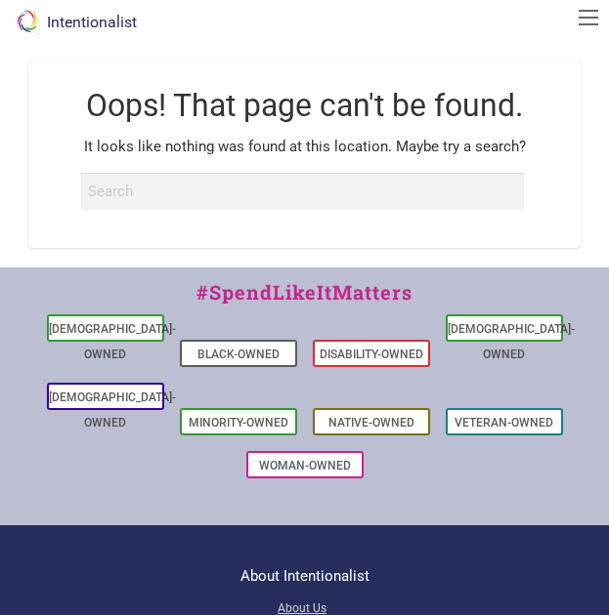
click at [292, 55] on div "Oops! That page can't be found. It looks like nothing was found at this locatio…" at bounding box center [305, 154] width 570 height 227
click at [102, 19] on link "Intentionalist" at bounding box center [72, 22] width 129 height 19
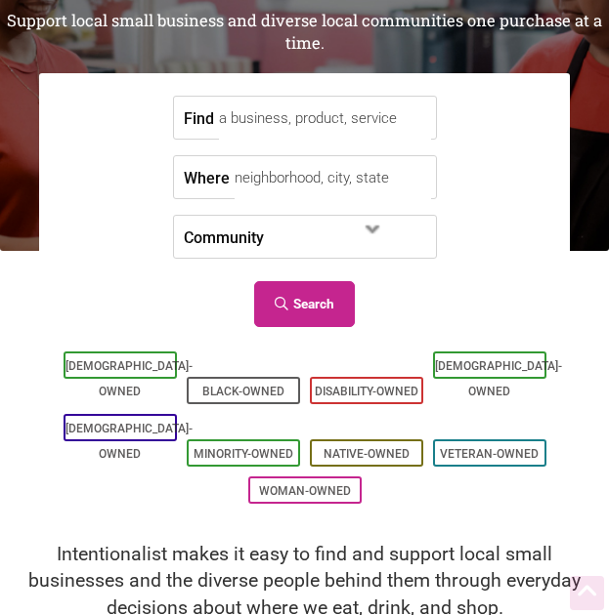
scroll to position [183, 0]
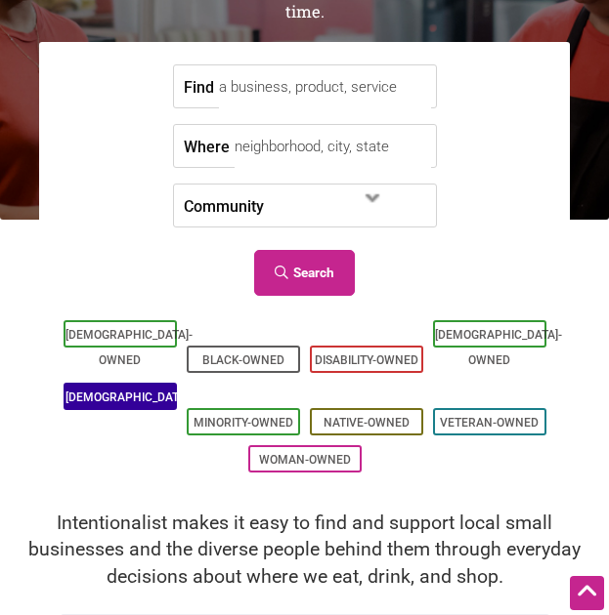
click at [129, 391] on link "[DEMOGRAPHIC_DATA]-Owned" at bounding box center [128, 410] width 127 height 39
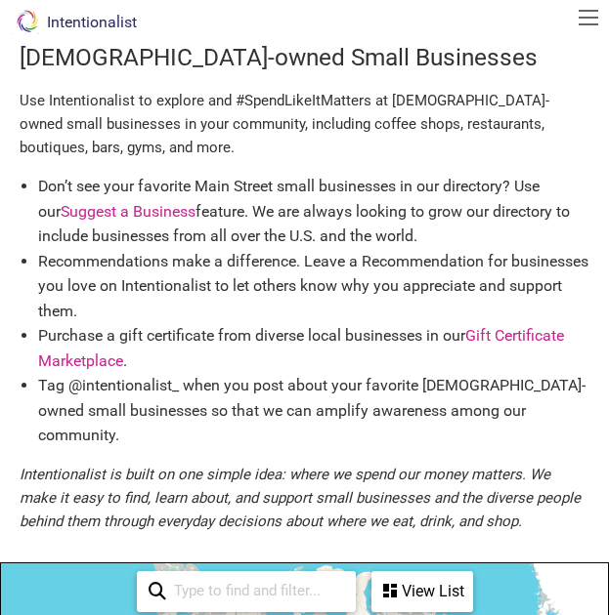
click at [287, 144] on p "Use Intentionalist to explore and #SpendLikeItMatters at [DEMOGRAPHIC_DATA]-own…" at bounding box center [305, 124] width 570 height 70
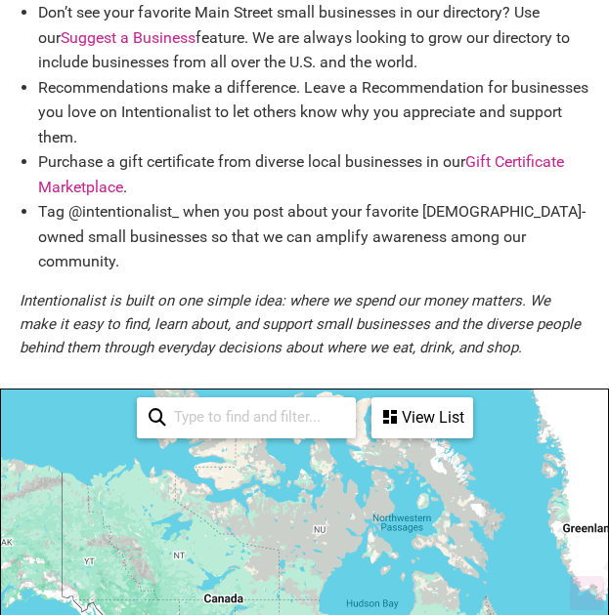
scroll to position [179, 0]
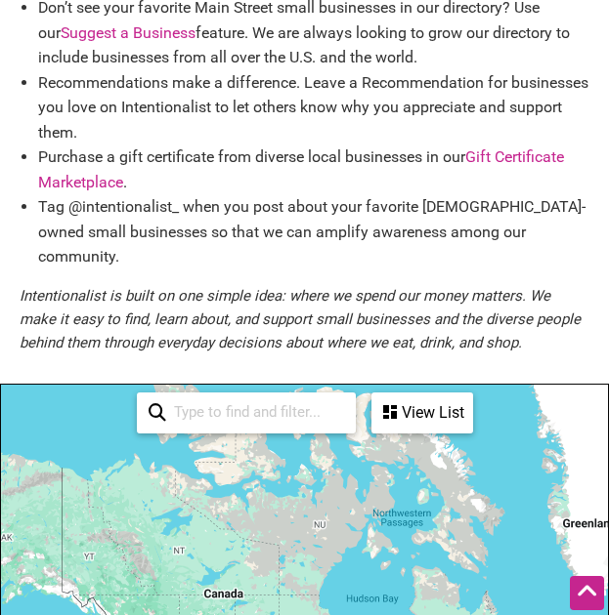
click at [284, 395] on input "search" at bounding box center [255, 413] width 178 height 36
type input "indianapolis"
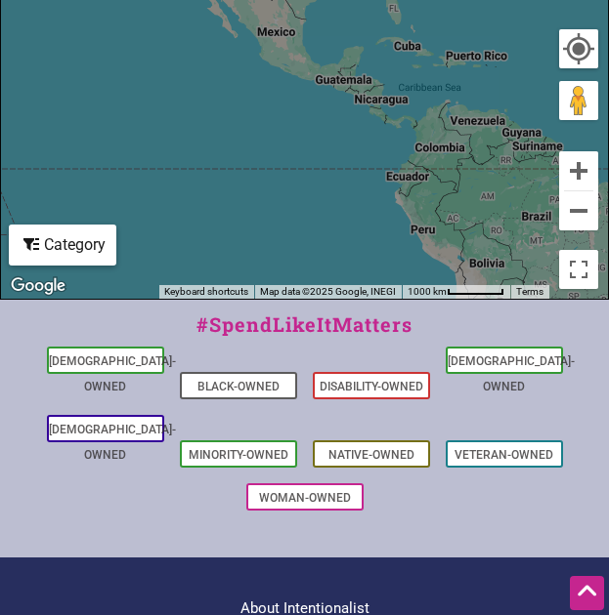
scroll to position [1027, 0]
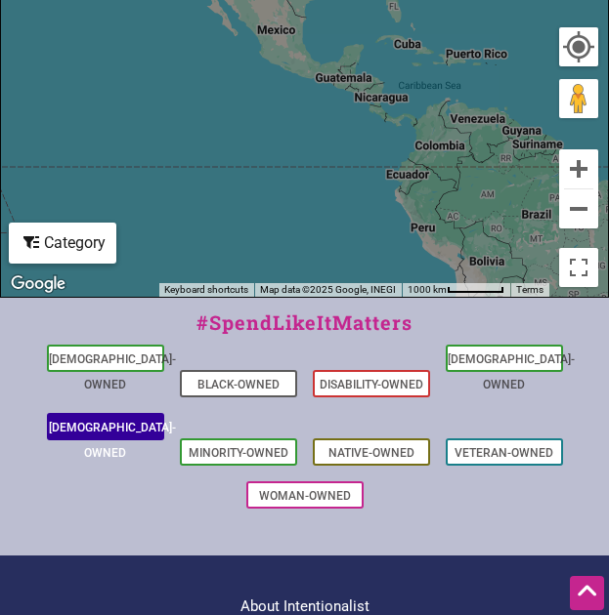
click at [103, 421] on link "[DEMOGRAPHIC_DATA]-Owned" at bounding box center [112, 440] width 127 height 39
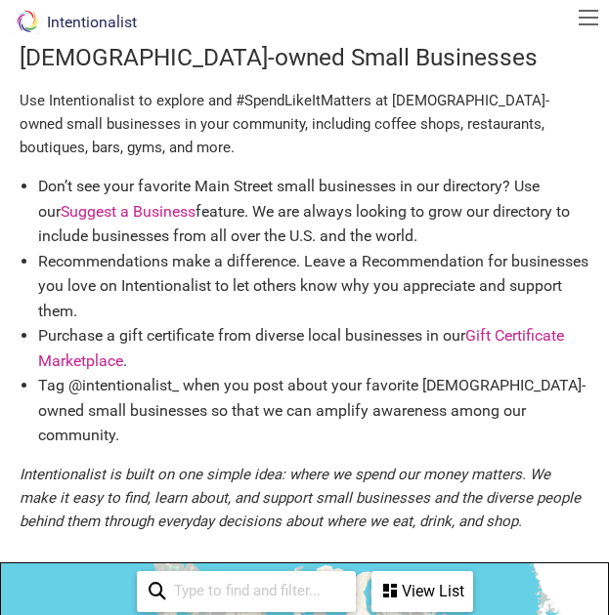
click at [592, 8] on div at bounding box center [587, 19] width 27 height 23
drag, startPoint x: 588, startPoint y: 27, endPoint x: 586, endPoint y: 12, distance: 15.8
click at [586, 12] on div at bounding box center [587, 19] width 27 height 23
click at [586, 12] on button "button" at bounding box center [588, 18] width 20 height 16
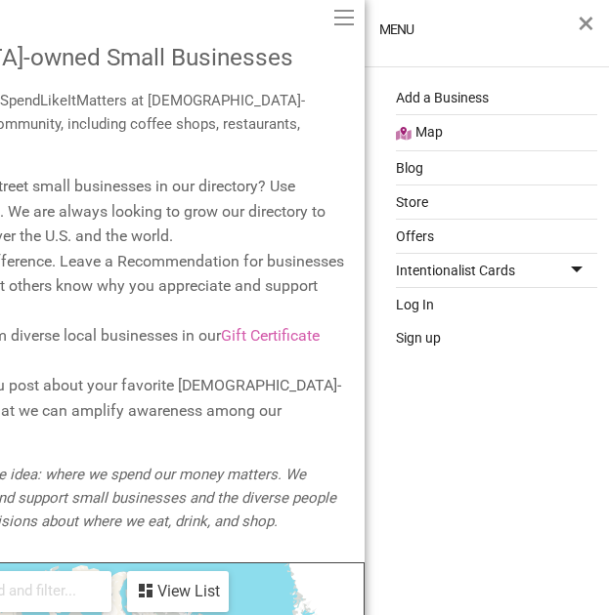
click at [428, 124] on link "Map" at bounding box center [496, 132] width 201 height 34
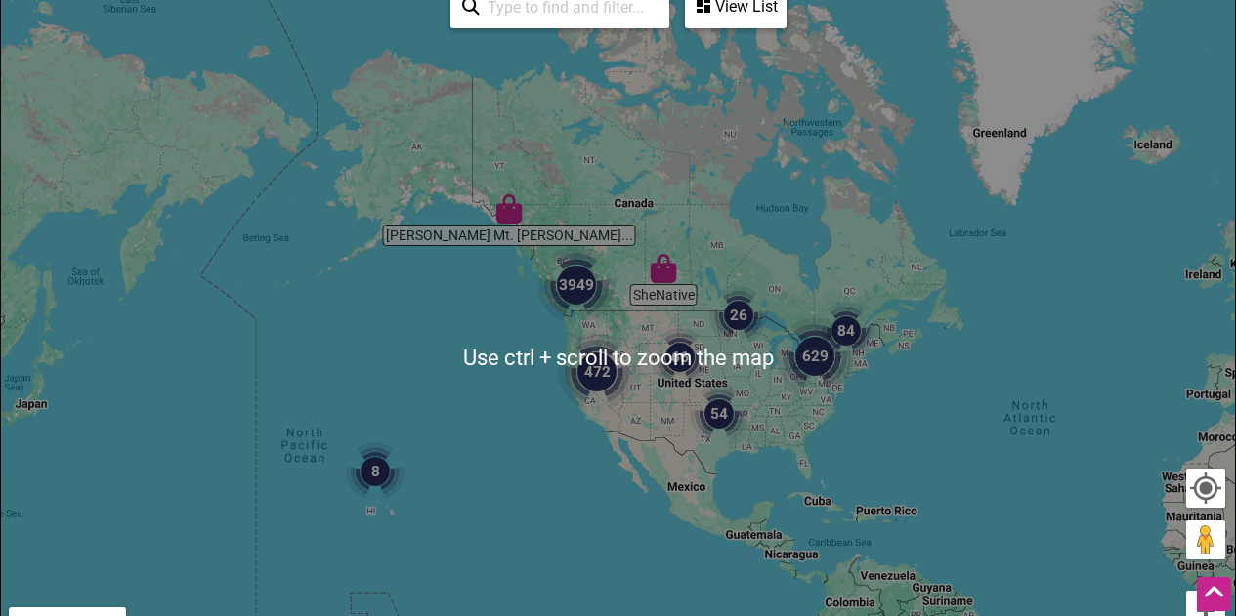
scroll to position [337, 0]
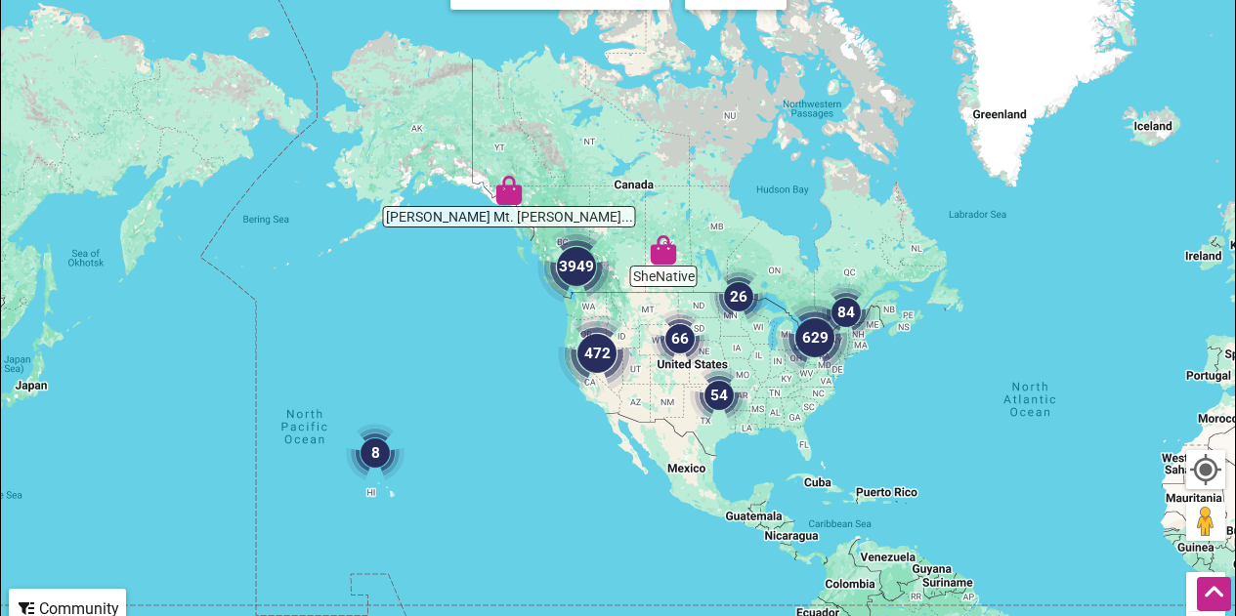
click at [608, 365] on img "629" at bounding box center [815, 338] width 94 height 94
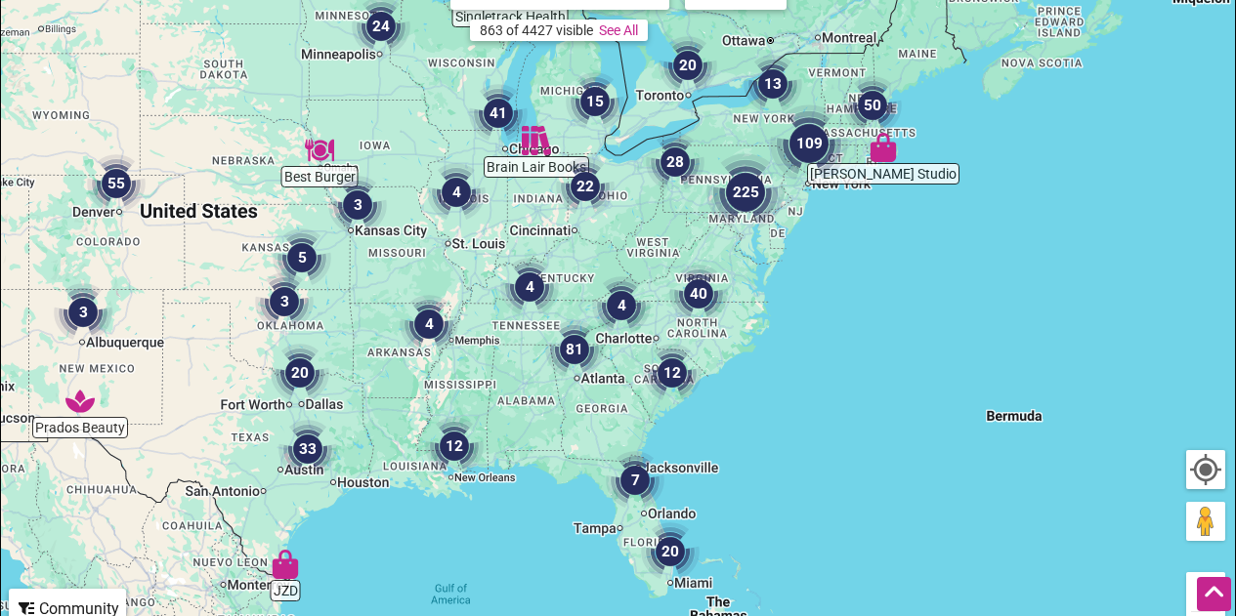
click at [535, 230] on div "To navigate, press the arrow keys." at bounding box center [618, 340] width 1234 height 760
click at [535, 219] on div "To navigate, press the arrow keys." at bounding box center [618, 340] width 1234 height 760
click at [533, 210] on div "To navigate, press the arrow keys." at bounding box center [618, 340] width 1234 height 760
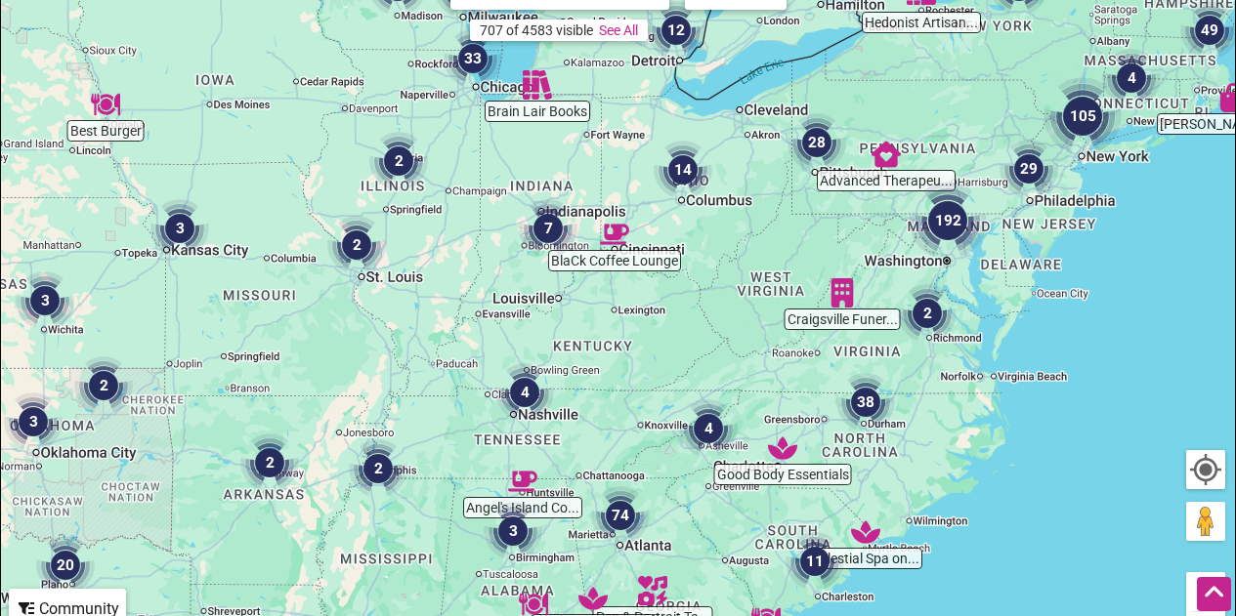
click at [528, 264] on img "7" at bounding box center [548, 228] width 74 height 74
click at [528, 264] on div "To navigate, press the arrow keys." at bounding box center [618, 340] width 1234 height 760
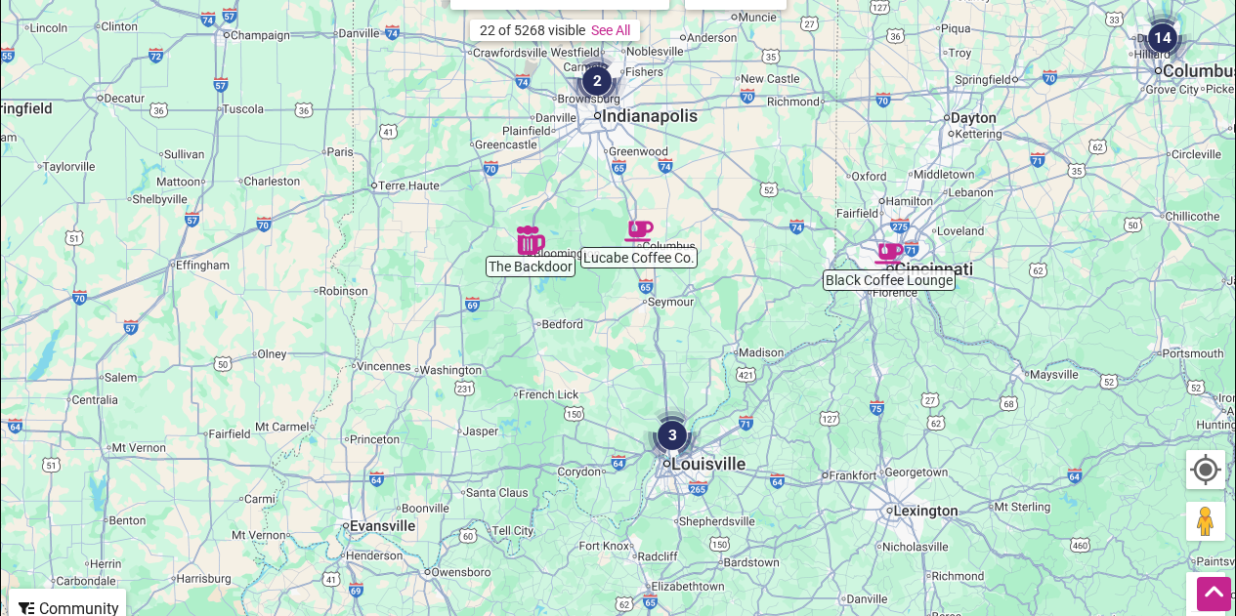
click at [600, 83] on img "2" at bounding box center [597, 81] width 74 height 74
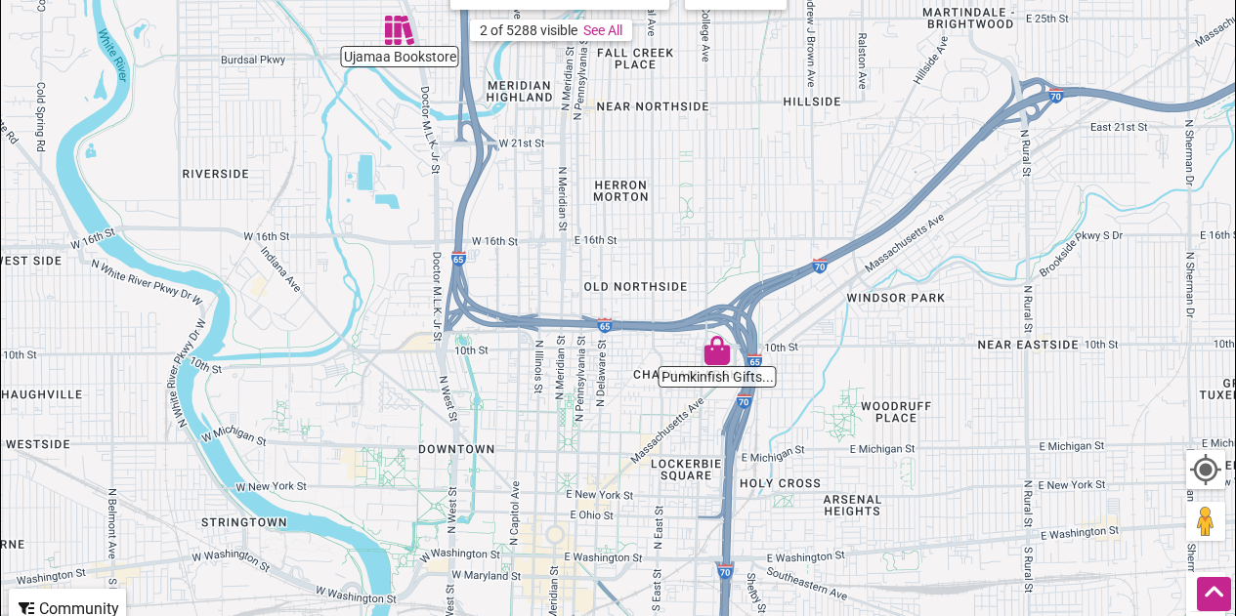
drag, startPoint x: 654, startPoint y: 280, endPoint x: 570, endPoint y: 168, distance: 140.3
click at [570, 168] on div "To navigate, press the arrow keys." at bounding box center [618, 340] width 1234 height 760
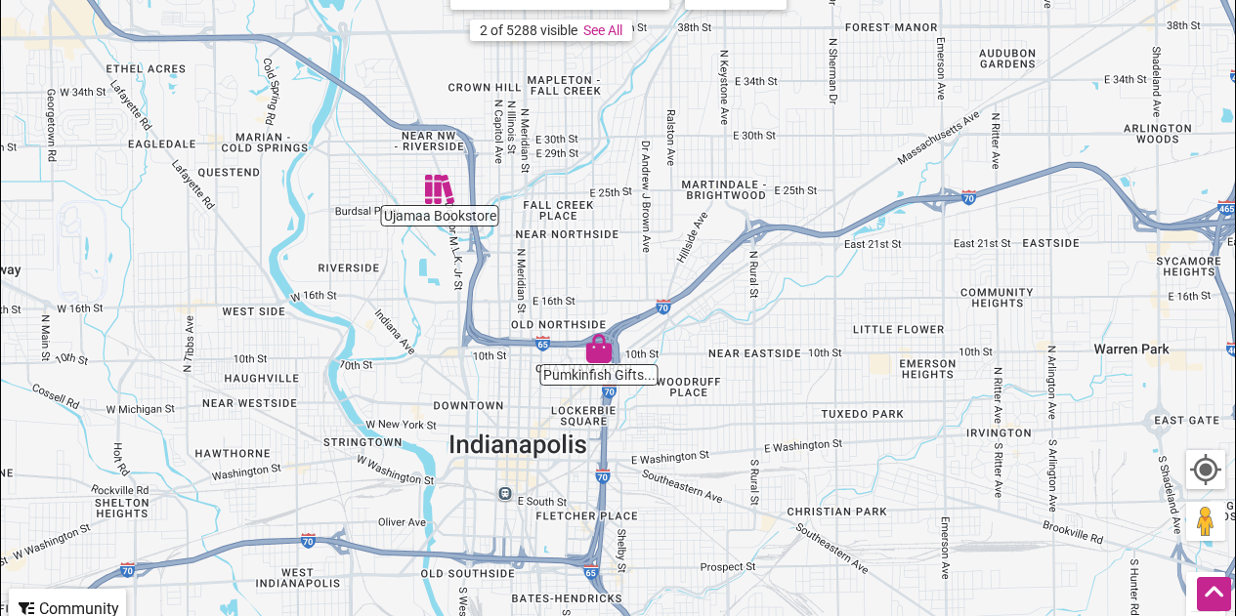
drag, startPoint x: 570, startPoint y: 168, endPoint x: 528, endPoint y: 275, distance: 115.4
click at [528, 275] on div "To navigate, press the arrow keys." at bounding box center [618, 340] width 1234 height 760
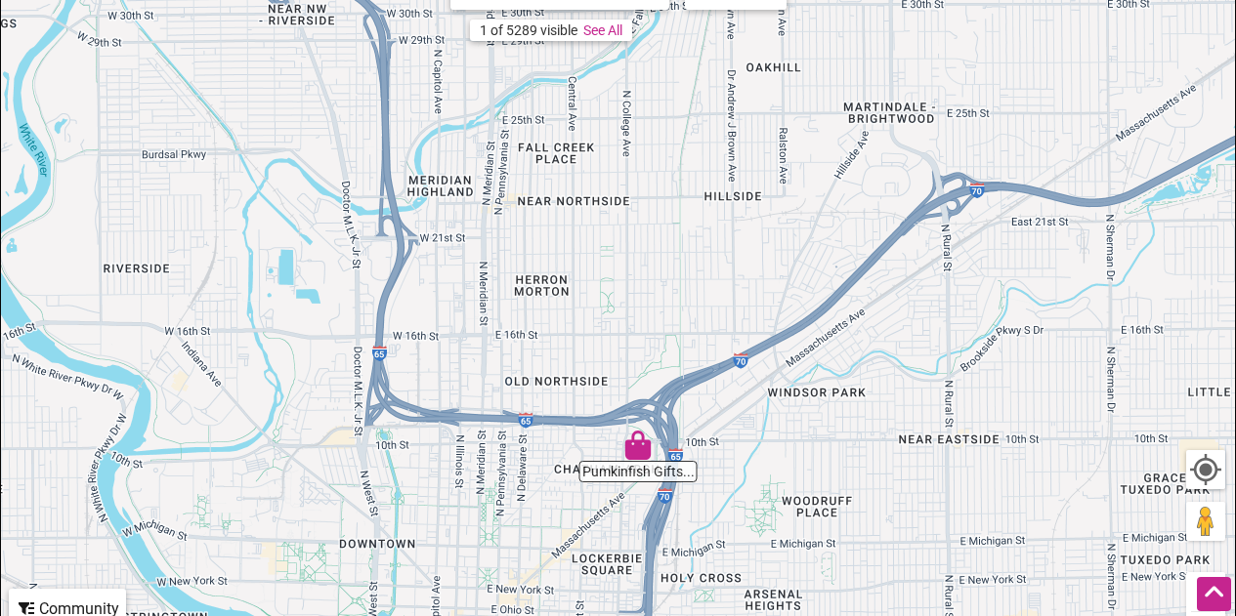
drag, startPoint x: 260, startPoint y: 327, endPoint x: 741, endPoint y: 197, distance: 498.8
click at [608, 197] on div "To navigate, press the arrow keys." at bounding box center [618, 340] width 1234 height 760
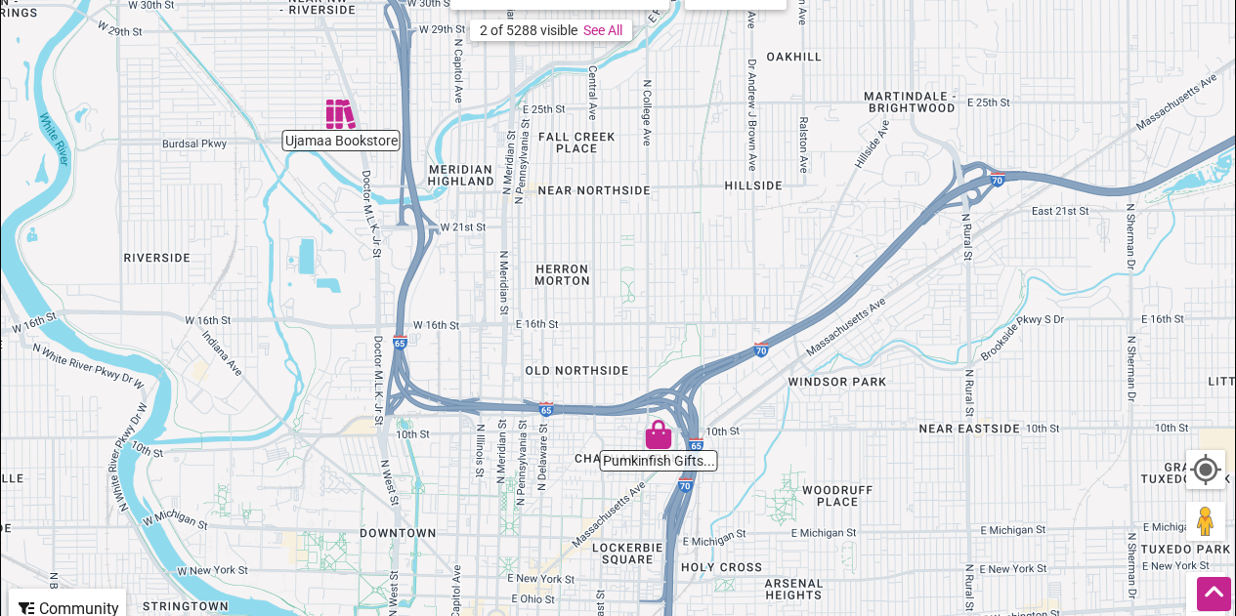
click at [608, 435] on img "Pumkinfish Gifts & Goodies" at bounding box center [658, 434] width 45 height 45
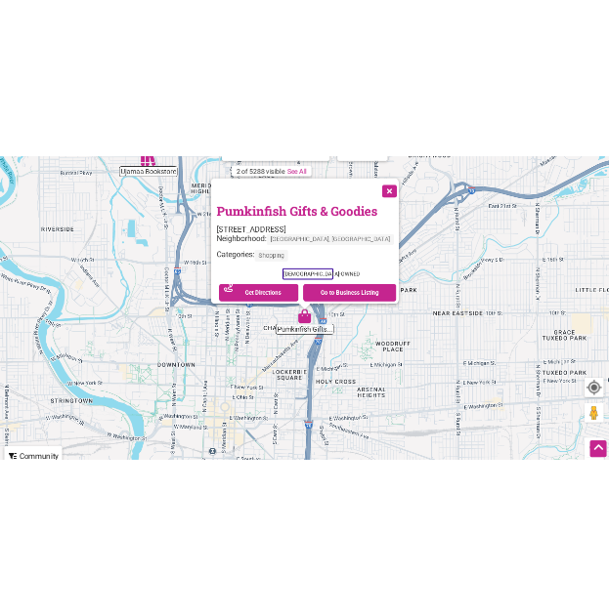
scroll to position [317, 0]
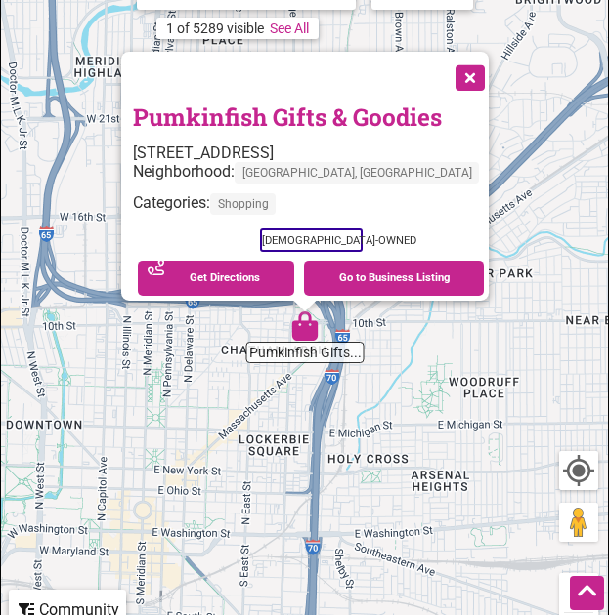
click at [471, 53] on button "Close" at bounding box center [468, 75] width 49 height 49
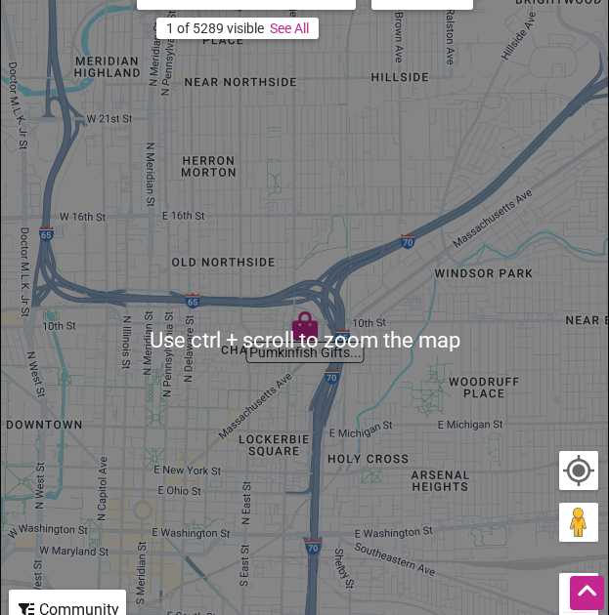
scroll to position [278, 0]
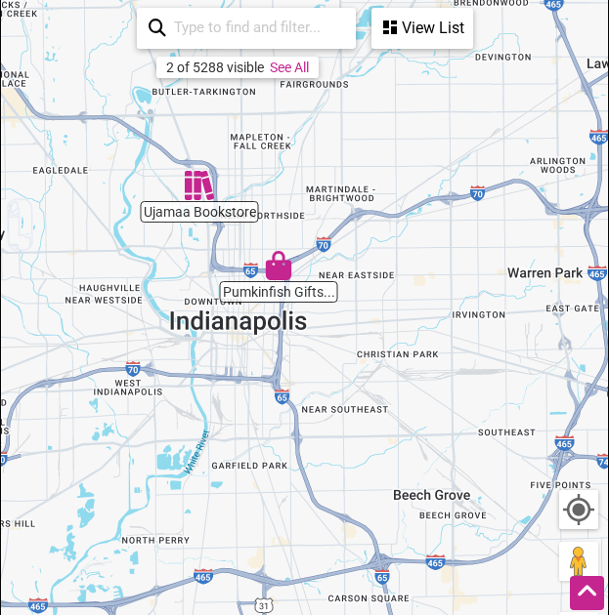
click at [190, 190] on img "Ujamaa Bookstore" at bounding box center [199, 185] width 45 height 45
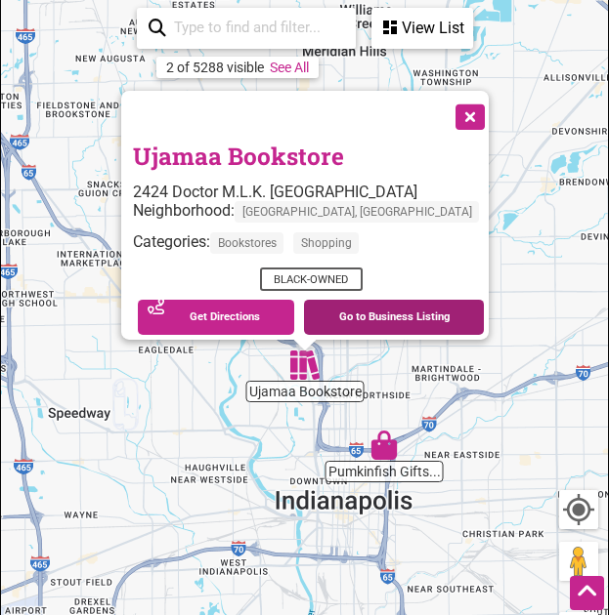
click at [314, 304] on link "Go to Business Listing" at bounding box center [394, 317] width 180 height 35
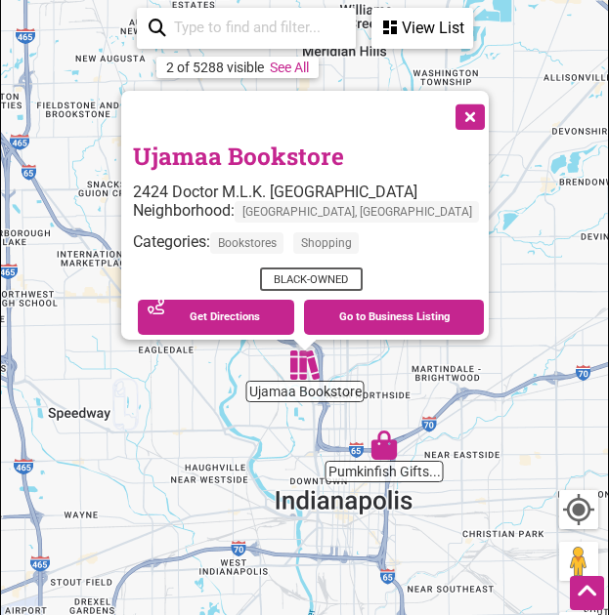
click at [466, 113] on button "Close" at bounding box center [468, 114] width 49 height 49
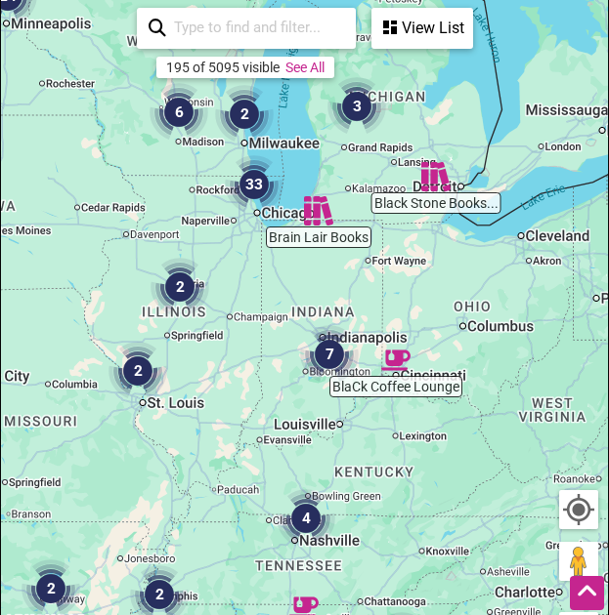
drag, startPoint x: 459, startPoint y: 411, endPoint x: 287, endPoint y: 404, distance: 172.1
click at [287, 404] on div "To navigate, press the arrow keys." at bounding box center [304, 380] width 607 height 760
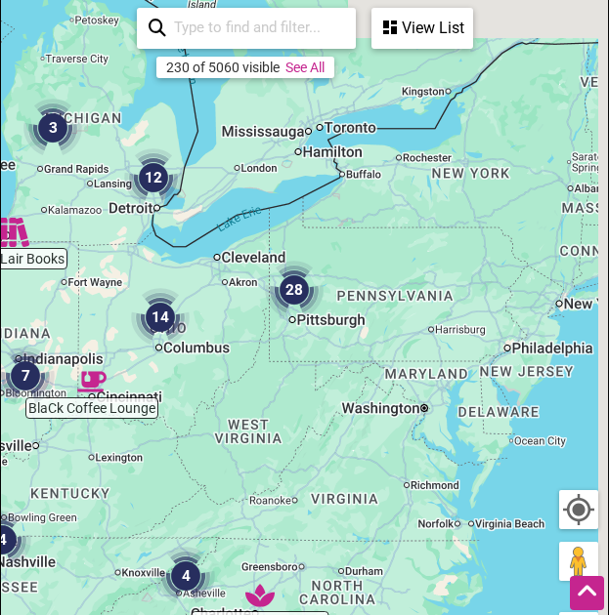
drag, startPoint x: 550, startPoint y: 364, endPoint x: 216, endPoint y: 385, distance: 334.7
click at [216, 385] on div "To navigate, press the arrow keys." at bounding box center [304, 380] width 607 height 760
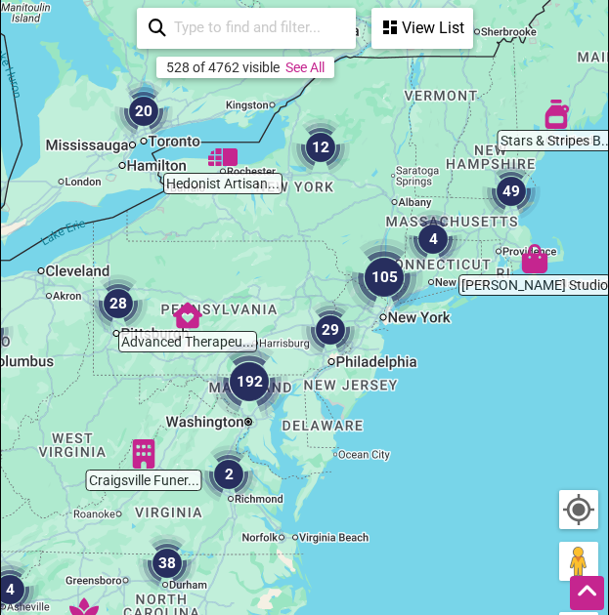
drag, startPoint x: 463, startPoint y: 303, endPoint x: 392, endPoint y: 326, distance: 75.1
click at [392, 324] on img "105" at bounding box center [384, 278] width 94 height 94
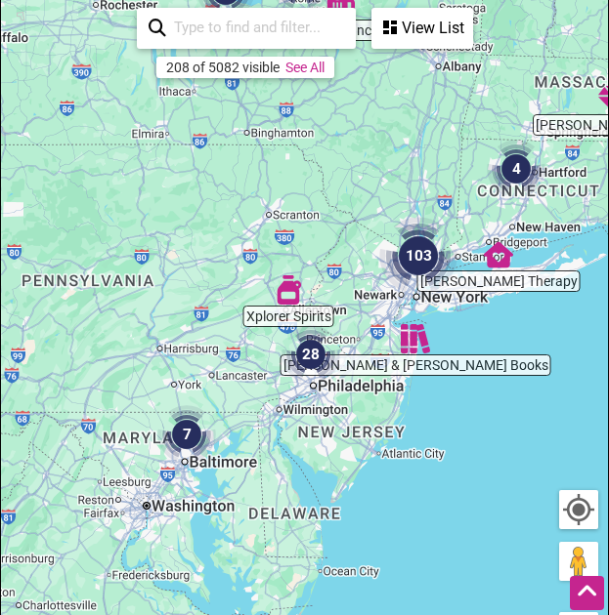
drag, startPoint x: 398, startPoint y: 303, endPoint x: 572, endPoint y: 209, distance: 198.4
click at [572, 209] on div "To navigate, press the arrow keys." at bounding box center [304, 380] width 607 height 760
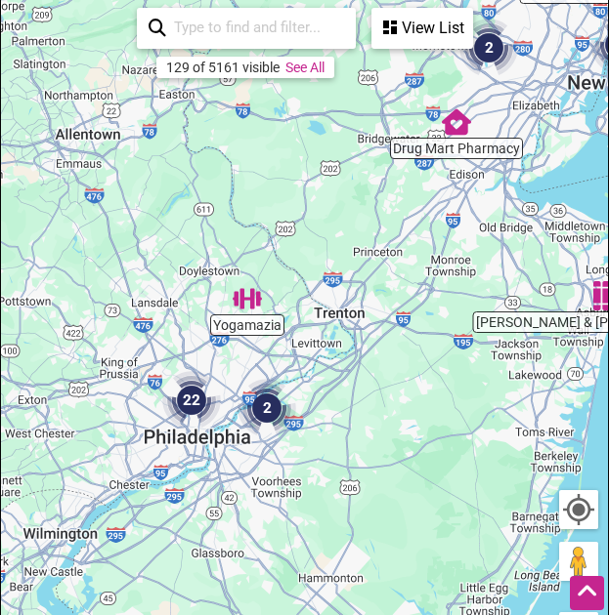
drag, startPoint x: 403, startPoint y: 303, endPoint x: 470, endPoint y: 146, distance: 170.7
click at [470, 146] on div "To navigate, press the arrow keys." at bounding box center [304, 380] width 607 height 760
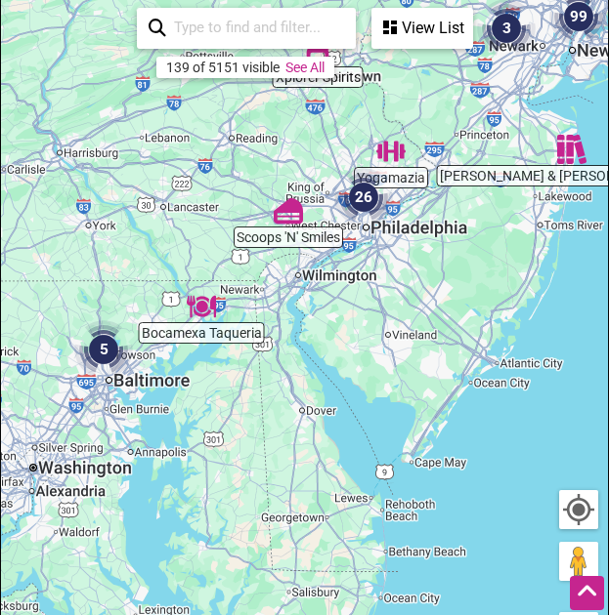
drag, startPoint x: 406, startPoint y: 276, endPoint x: 494, endPoint y: 183, distance: 128.6
click at [494, 183] on div "To navigate, press the arrow keys." at bounding box center [304, 380] width 607 height 760
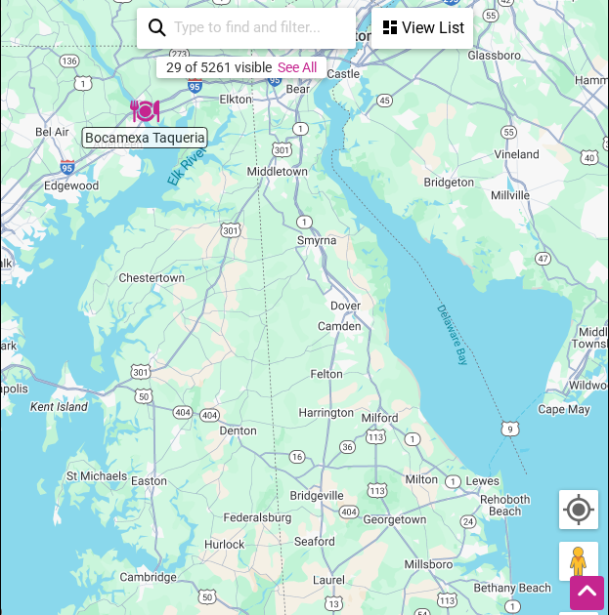
drag, startPoint x: 321, startPoint y: 298, endPoint x: 375, endPoint y: 61, distance: 243.4
click at [375, 61] on div "To navigate, press the arrow keys." at bounding box center [304, 380] width 607 height 760
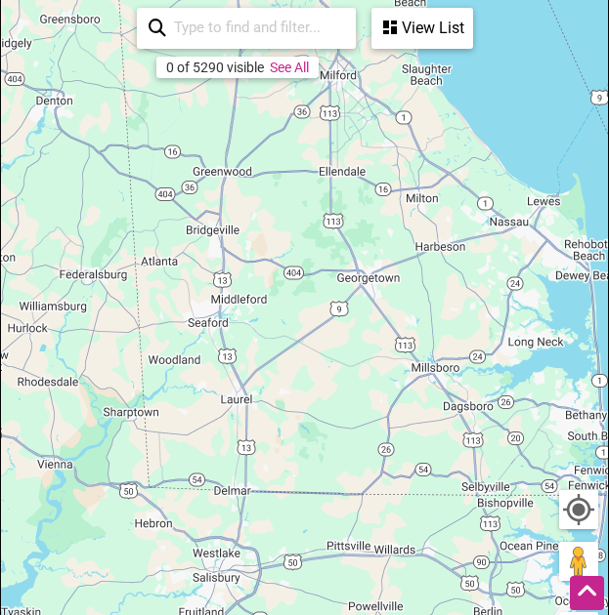
drag, startPoint x: 370, startPoint y: 336, endPoint x: 275, endPoint y: 95, distance: 259.6
click at [275, 95] on div "To navigate, press the arrow keys." at bounding box center [304, 380] width 607 height 760
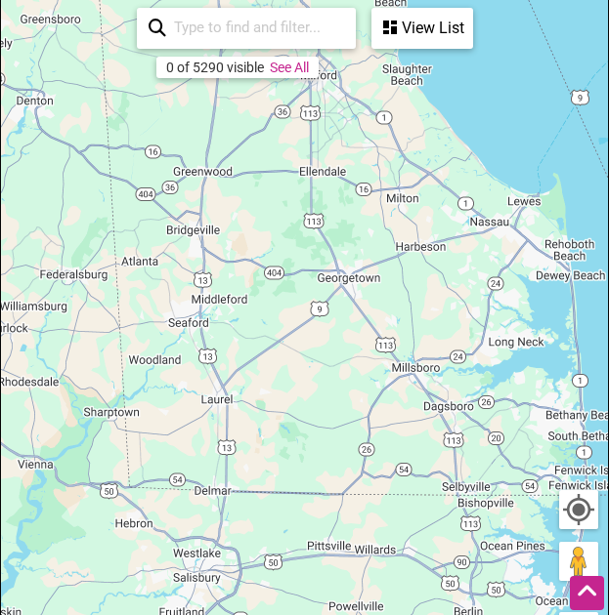
drag, startPoint x: 275, startPoint y: 95, endPoint x: 275, endPoint y: 181, distance: 86.0
click at [275, 181] on div "To navigate, press the arrow keys." at bounding box center [304, 380] width 607 height 760
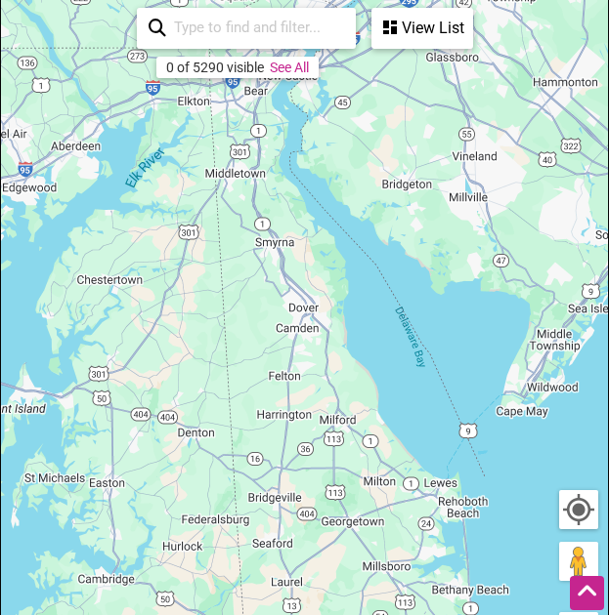
drag, startPoint x: 269, startPoint y: 217, endPoint x: 308, endPoint y: 477, distance: 262.8
click at [308, 477] on div "To navigate, press the arrow keys." at bounding box center [304, 380] width 607 height 760
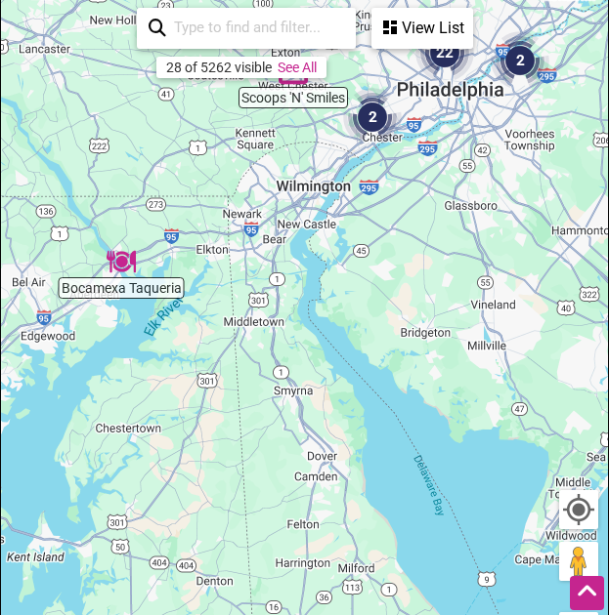
click at [301, 432] on div "To navigate, press the arrow keys." at bounding box center [304, 380] width 607 height 760
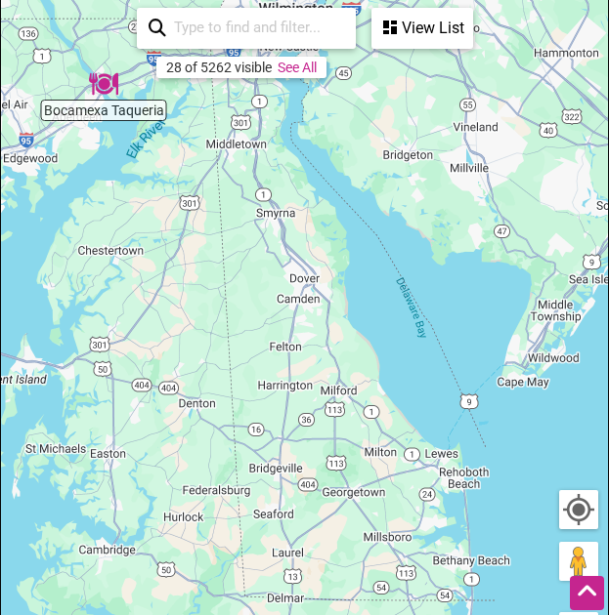
drag, startPoint x: 301, startPoint y: 432, endPoint x: 262, endPoint y: 183, distance: 252.2
click at [262, 183] on div "To navigate, press the arrow keys." at bounding box center [304, 380] width 607 height 760
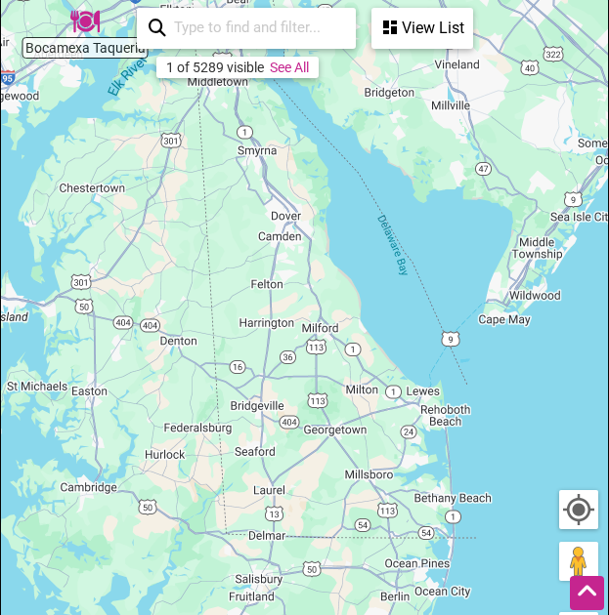
click at [293, 393] on div "To navigate, press the arrow keys." at bounding box center [304, 380] width 607 height 760
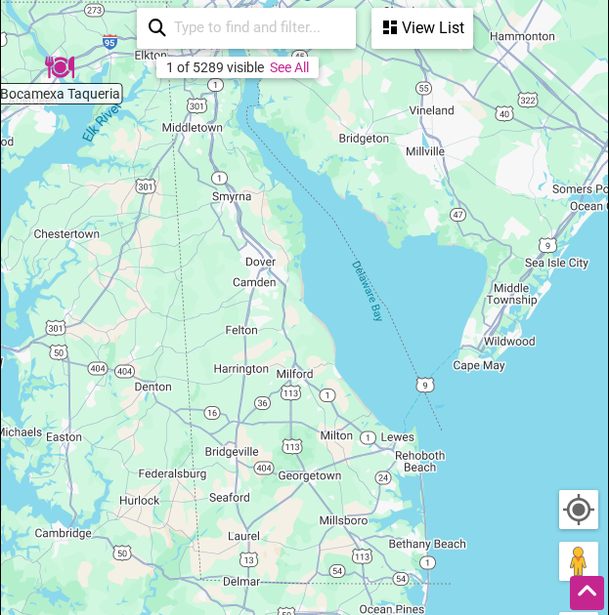
drag, startPoint x: 299, startPoint y: 344, endPoint x: 265, endPoint y: 426, distance: 88.9
click at [265, 426] on div "To navigate, press the arrow keys." at bounding box center [304, 380] width 607 height 760
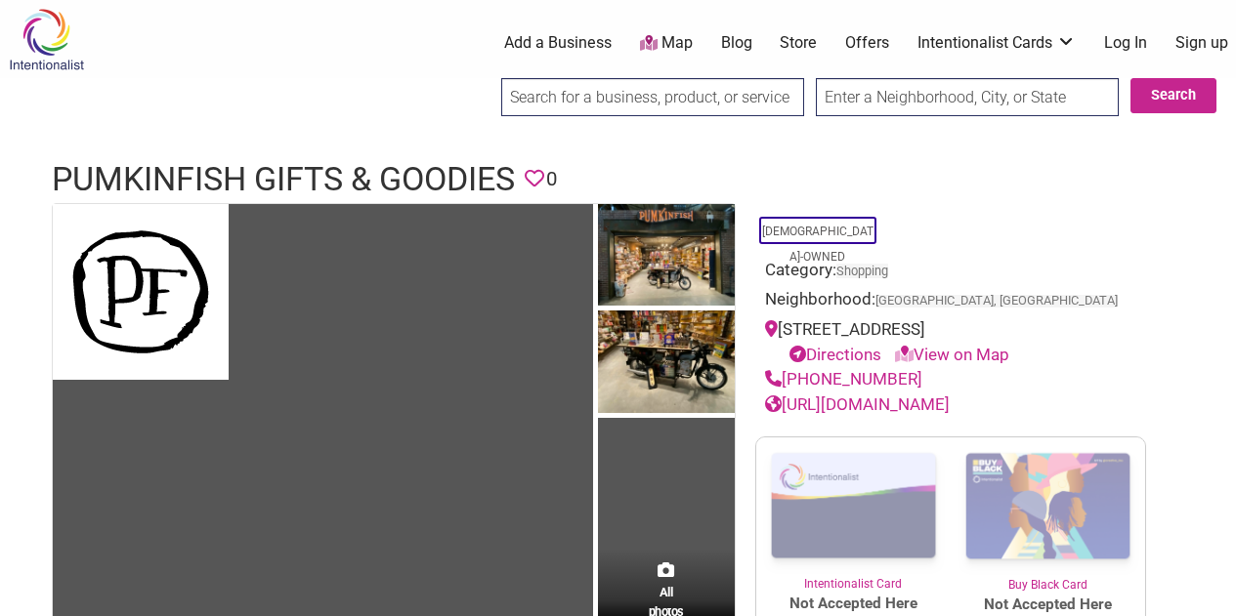
click at [261, 173] on h1 "Pumkinfish Gifts & Goodies" at bounding box center [283, 179] width 463 height 47
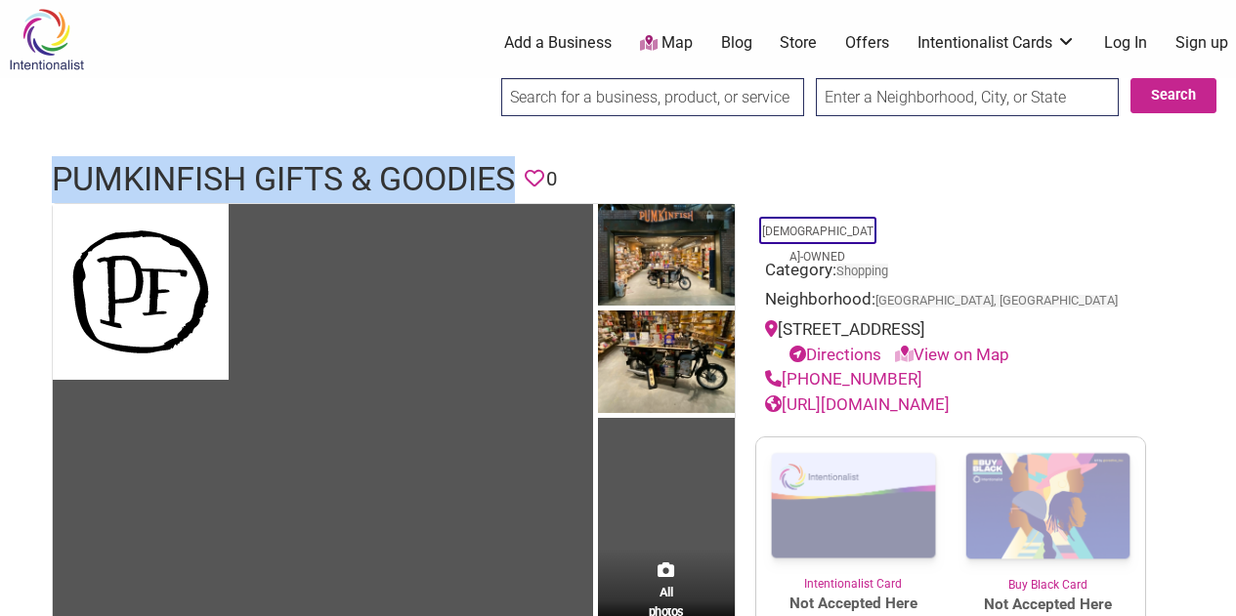
click at [261, 173] on h1 "Pumkinfish Gifts & Goodies" at bounding box center [283, 179] width 463 height 47
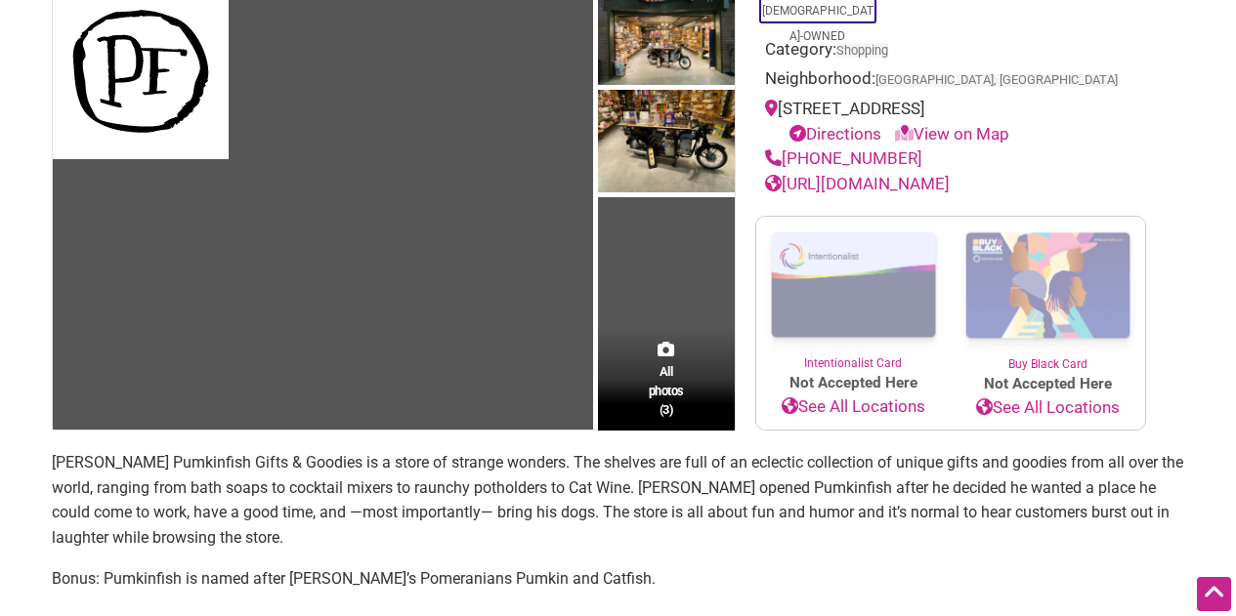
scroll to position [209, 0]
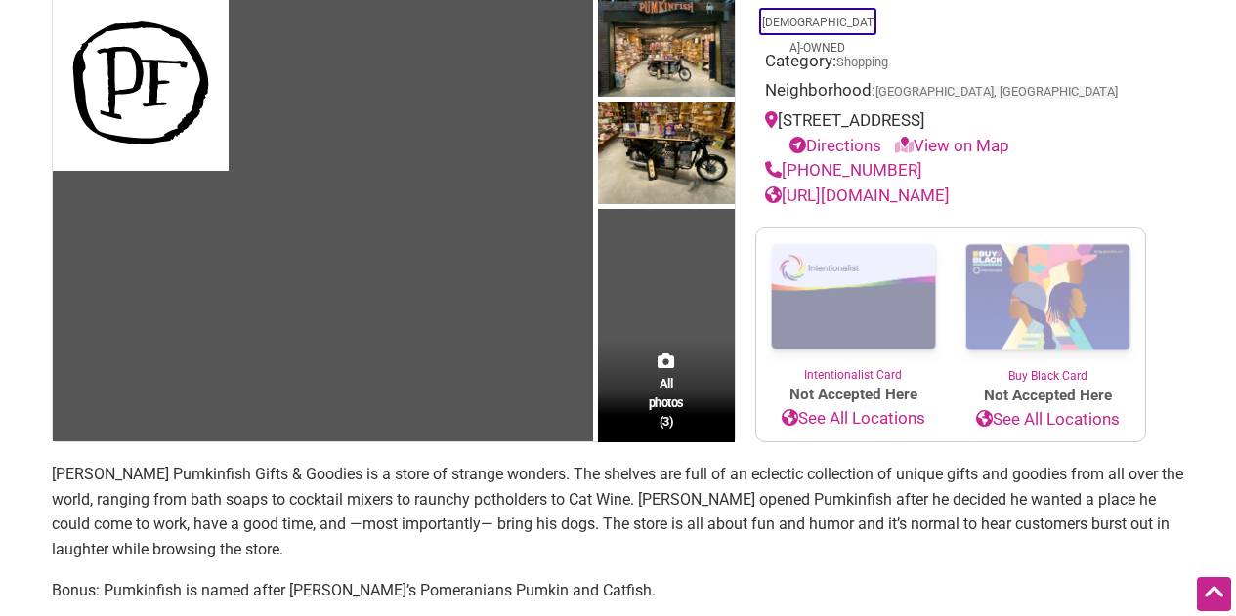
click at [1005, 123] on div "906 Carrollton Ave Ste 440 Indianapolis, IN 46202 Directions View on Map" at bounding box center [950, 133] width 371 height 50
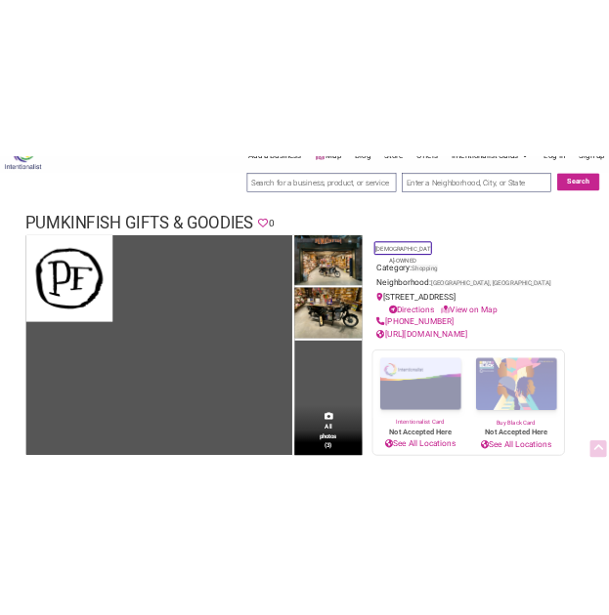
scroll to position [0, 0]
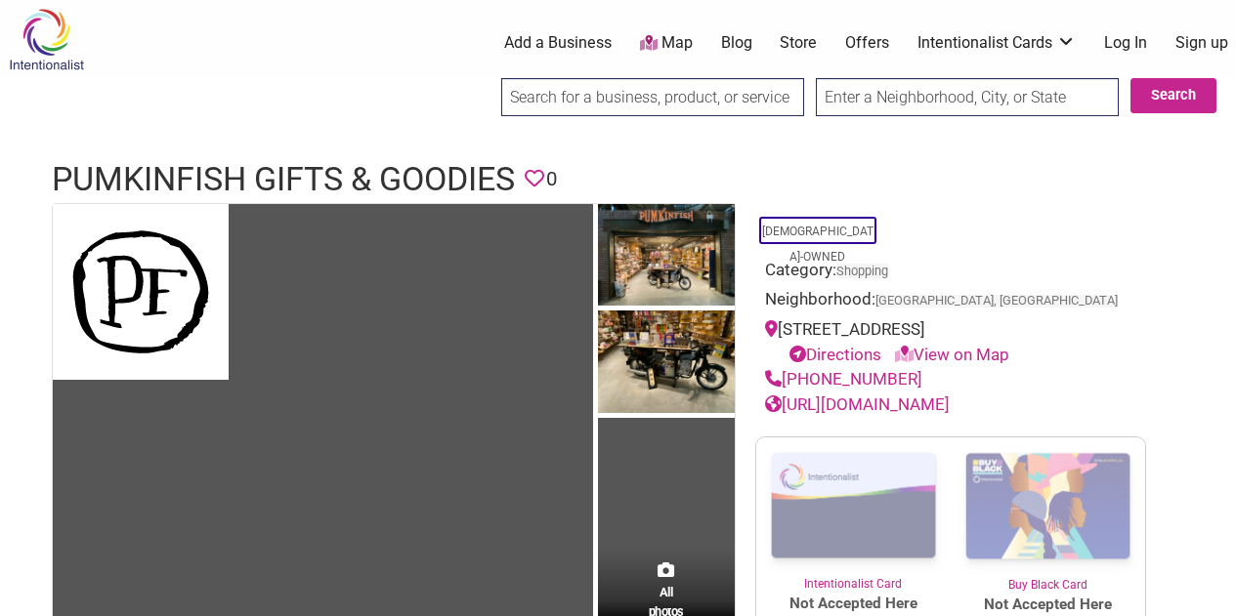
click at [120, 172] on h1 "Pumkinfish Gifts & Goodies" at bounding box center [283, 179] width 463 height 47
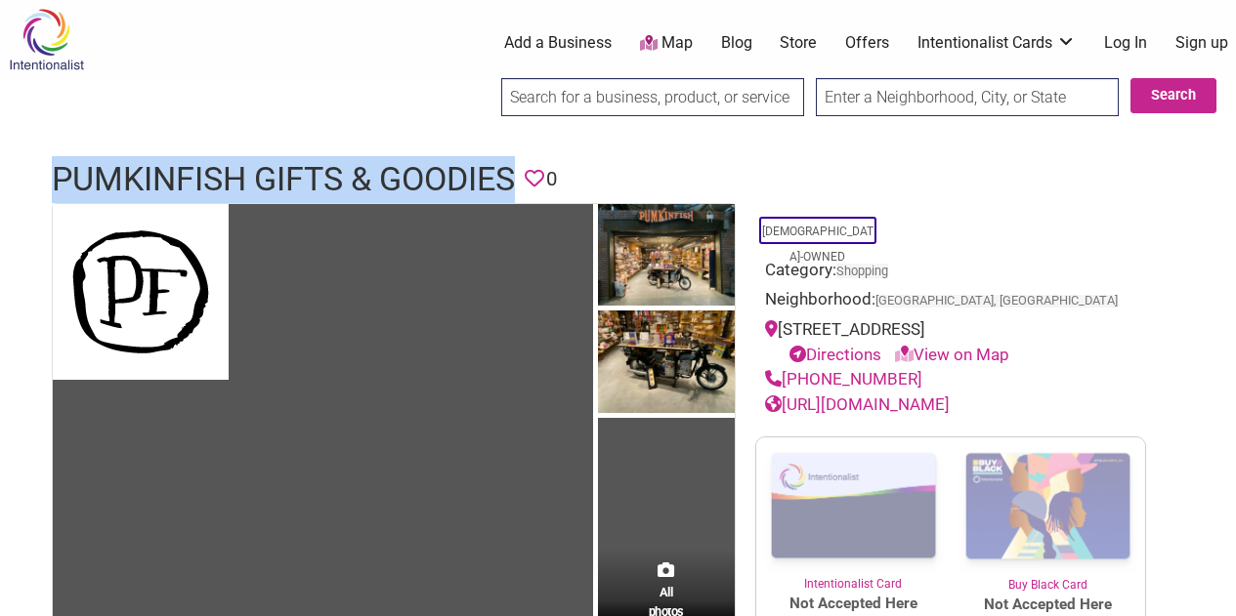
drag, startPoint x: 120, startPoint y: 172, endPoint x: 473, endPoint y: 191, distance: 353.2
click at [473, 191] on h1 "Pumkinfish Gifts & Goodies" at bounding box center [283, 179] width 463 height 47
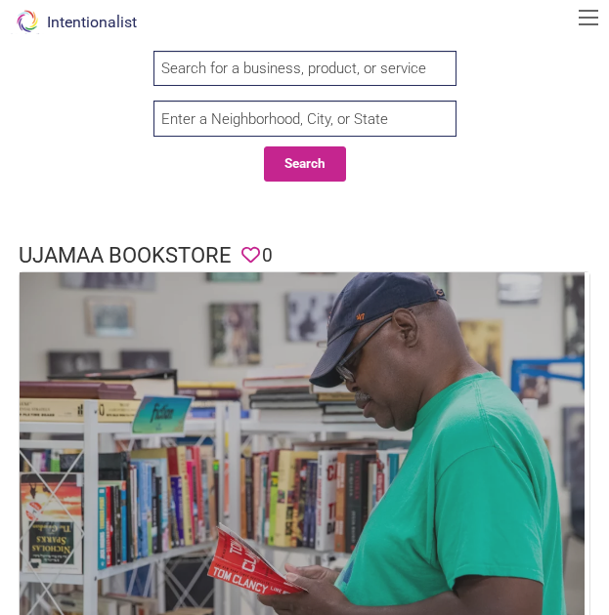
click at [385, 357] on img at bounding box center [302, 474] width 564 height 402
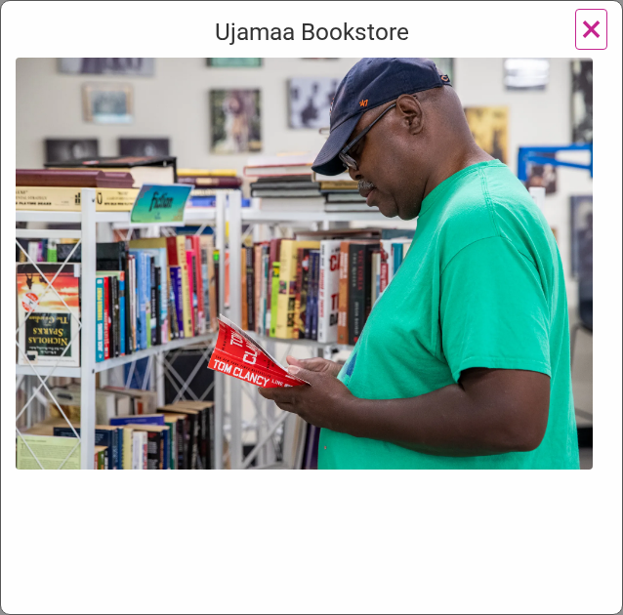
click at [581, 25] on span "×" at bounding box center [591, 29] width 21 height 46
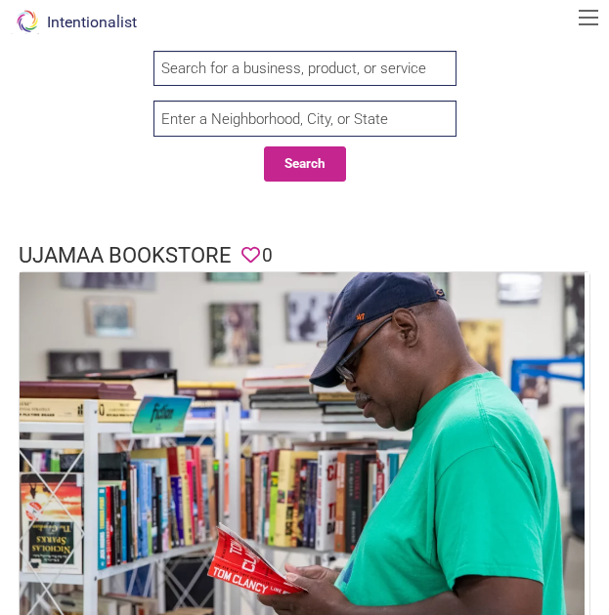
click at [477, 219] on div at bounding box center [304, 226] width 609 height 20
click at [477, 264] on header "Ujamaa Bookstore Favorite 0" at bounding box center [304, 256] width 571 height 30
